Goal: Find specific page/section: Find specific page/section

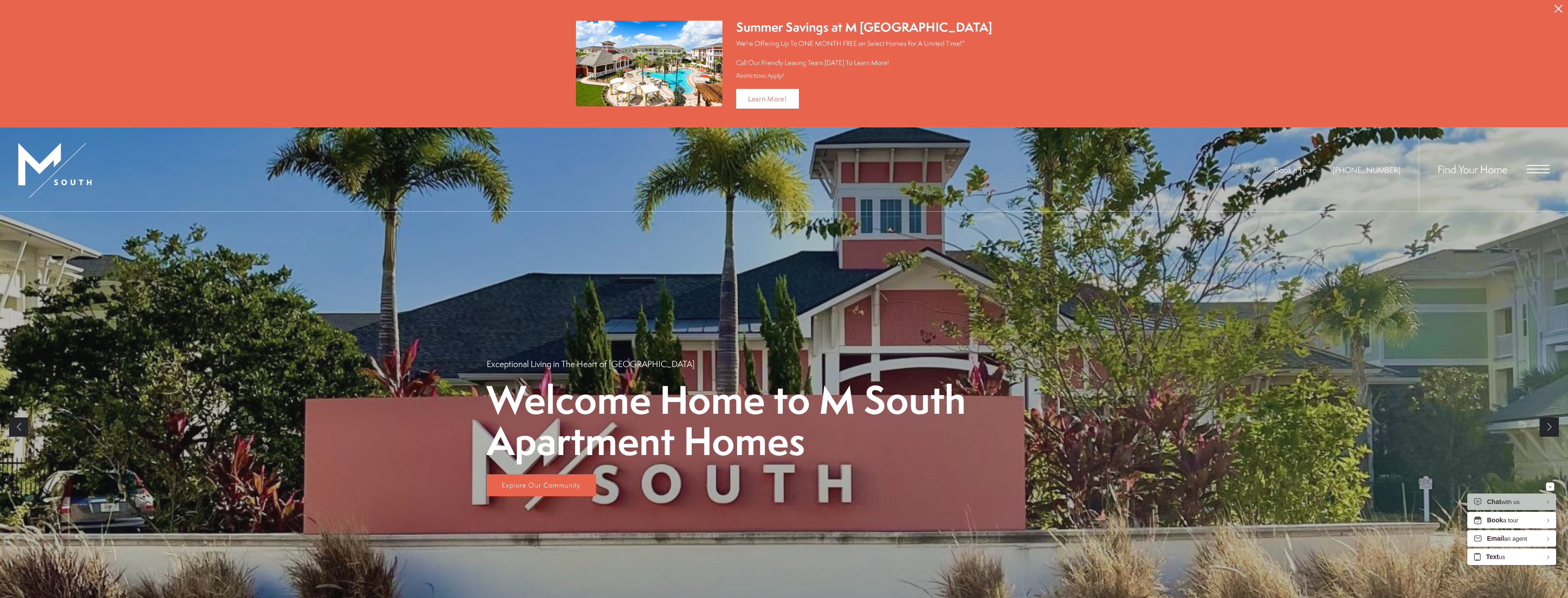
click at [1530, 163] on div "Find Your Home" at bounding box center [1484, 169] width 131 height 84
click at [1530, 170] on span "Open Menu" at bounding box center [1537, 169] width 23 height 9
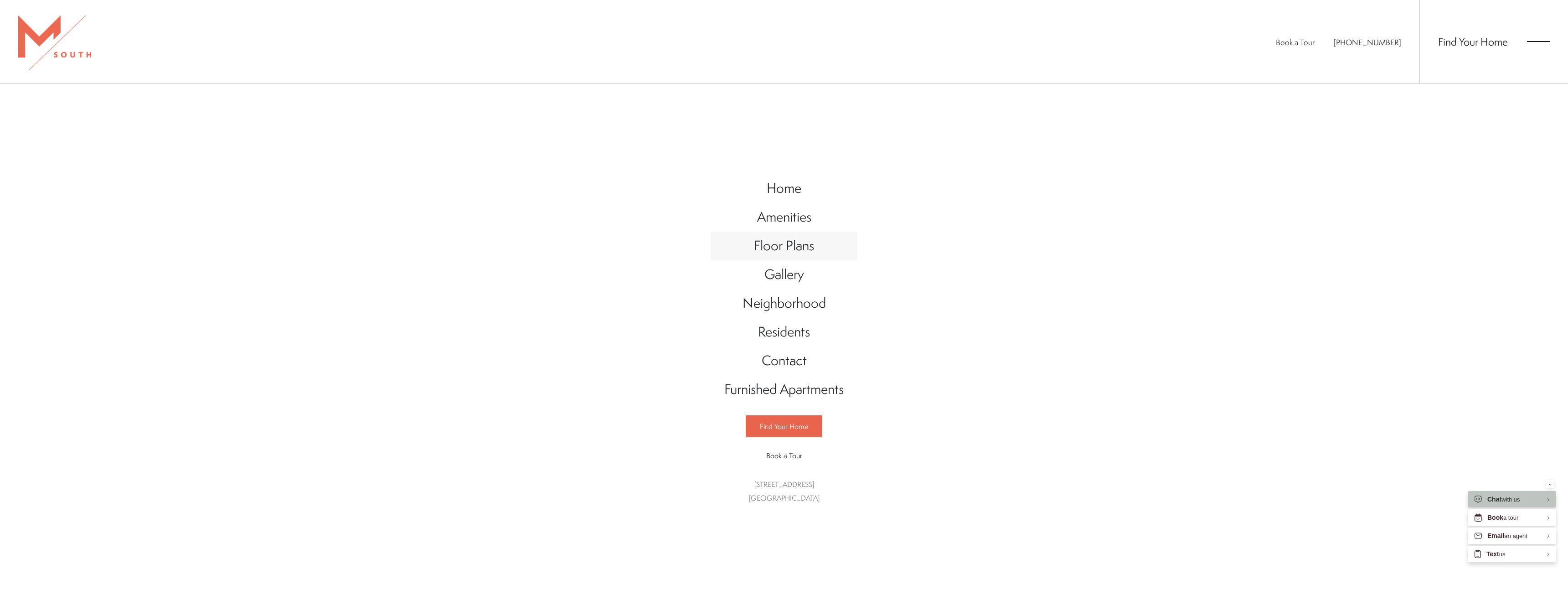
click at [788, 255] on span "Floor Plans" at bounding box center [784, 245] width 60 height 19
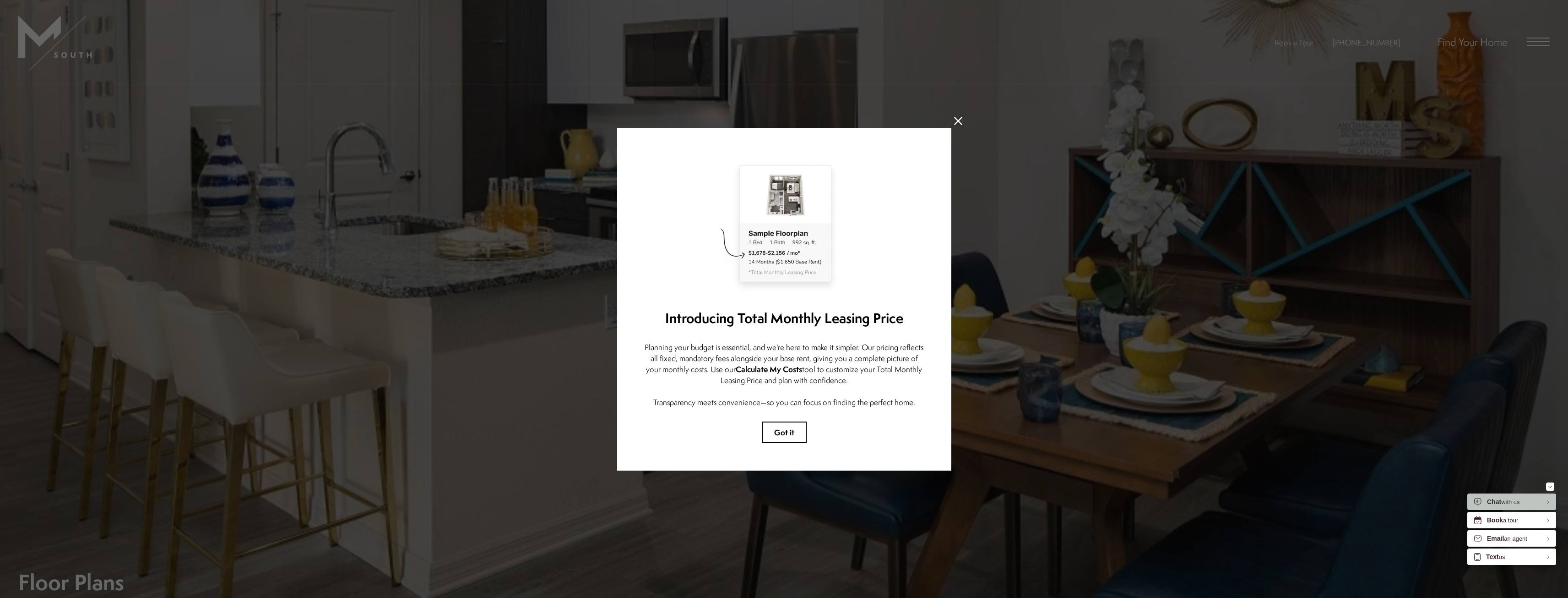
click at [958, 119] on icon at bounding box center [958, 121] width 9 height 9
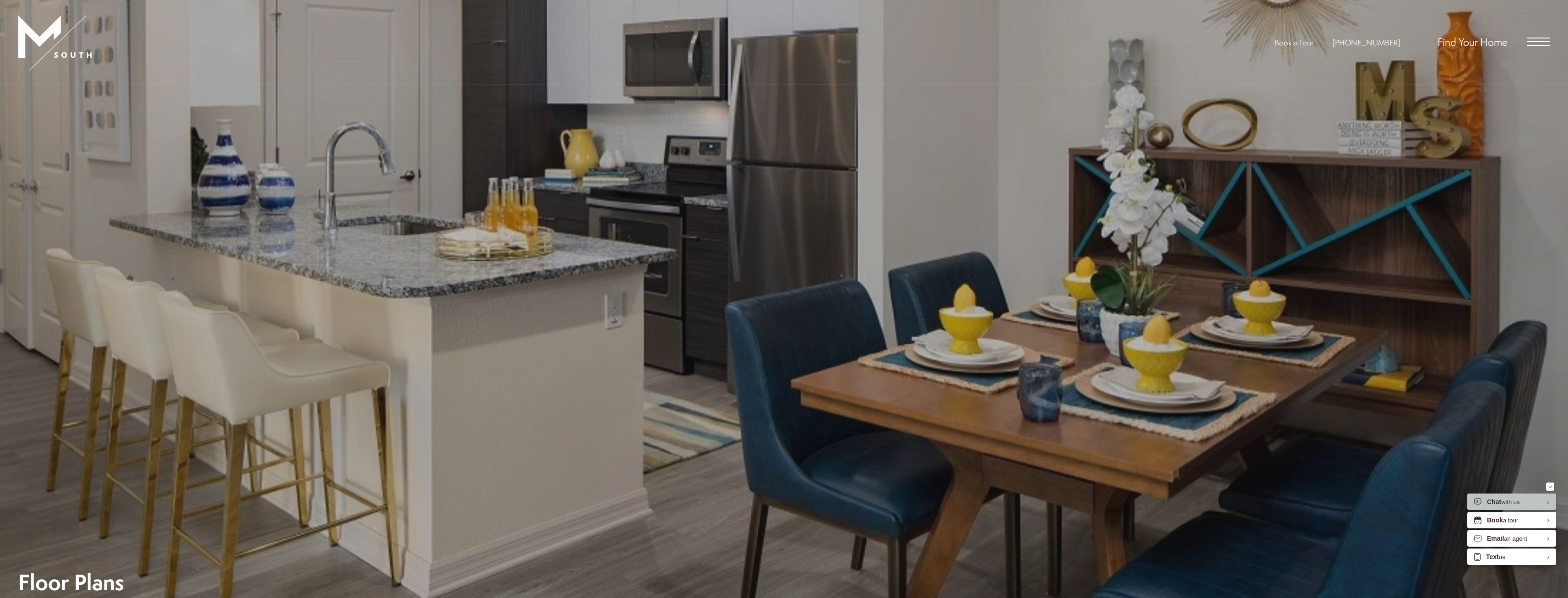
click at [1490, 44] on span "Find Your Home" at bounding box center [1473, 41] width 70 height 15
click at [1538, 42] on span "Open Menu" at bounding box center [1537, 41] width 23 height 1
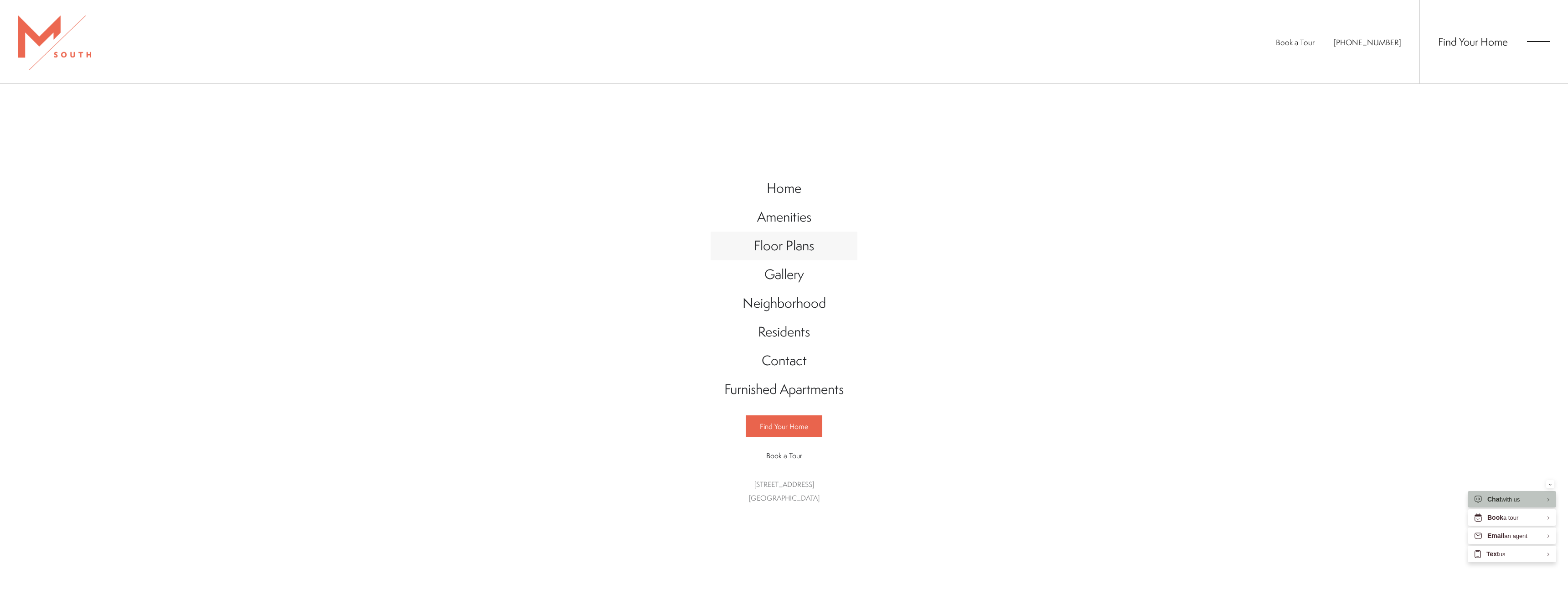
click at [787, 253] on span "Floor Plans" at bounding box center [784, 245] width 60 height 19
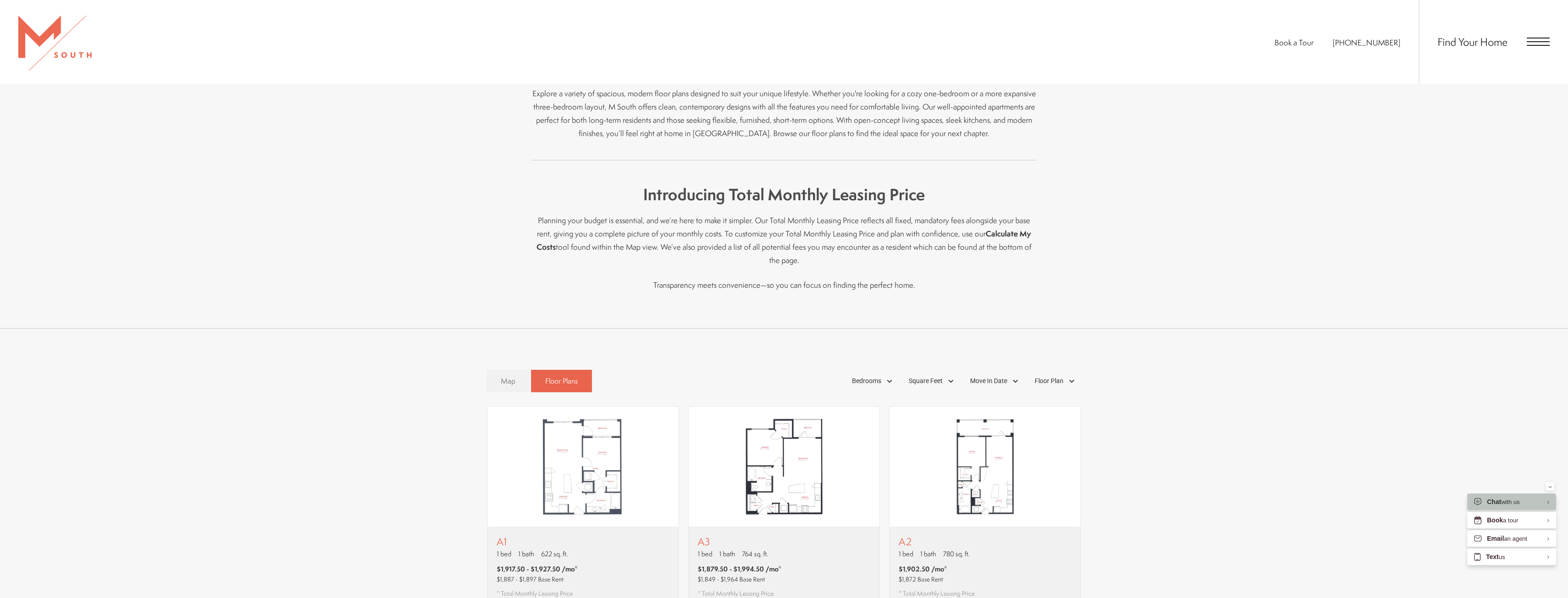
scroll to position [642, 0]
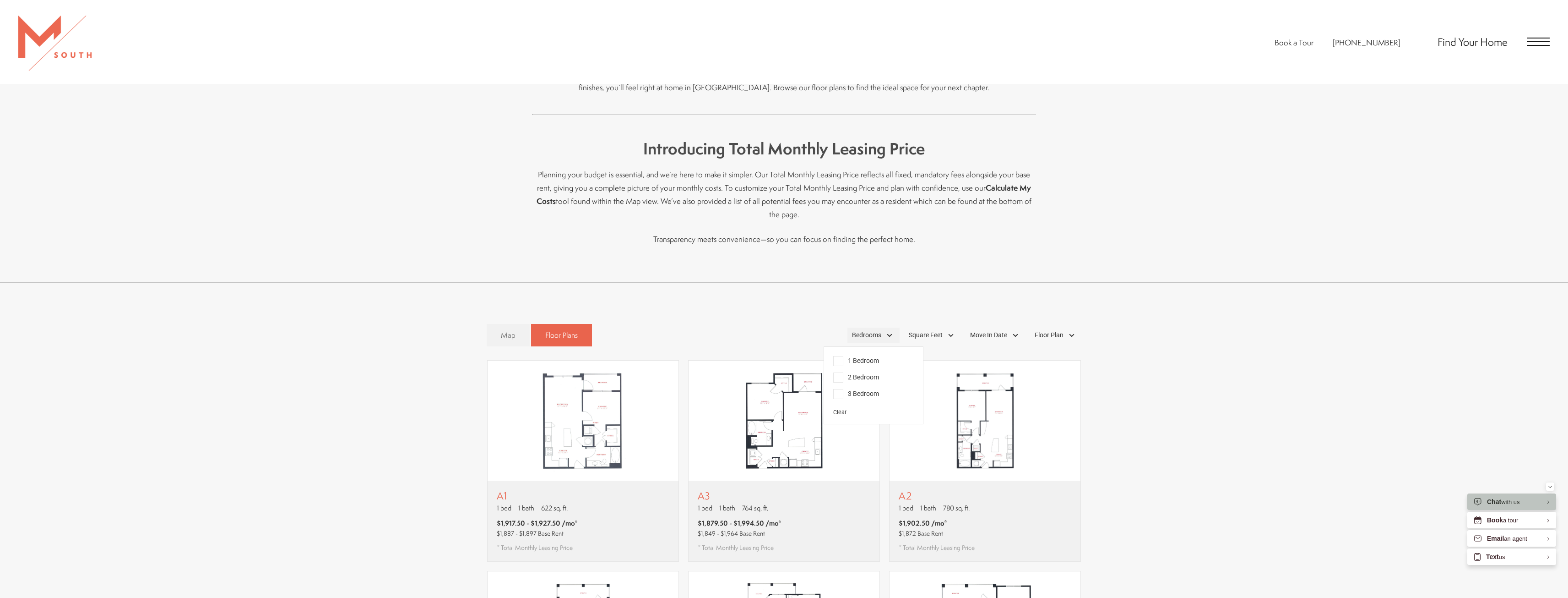
click at [869, 330] on span "Bedrooms" at bounding box center [866, 334] width 29 height 9
click at [842, 372] on span "2 Bedroom" at bounding box center [856, 377] width 46 height 10
